Goal: Information Seeking & Learning: Learn about a topic

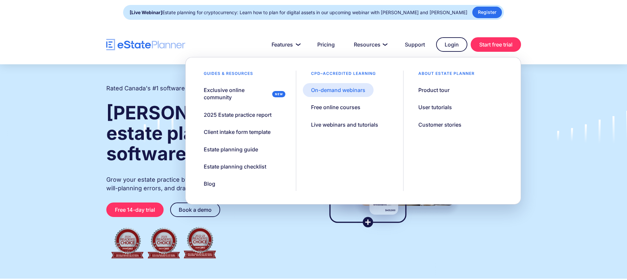
click at [349, 87] on div "On-demand webinars" at bounding box center [338, 89] width 54 height 7
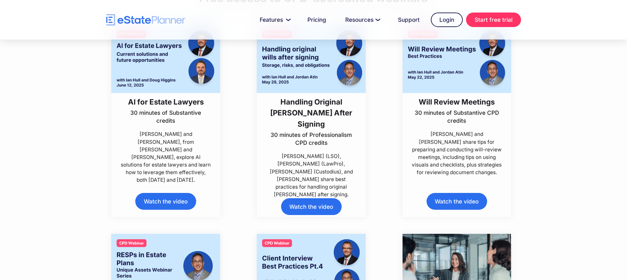
scroll to position [267, 0]
